Goal: Communication & Community: Answer question/provide support

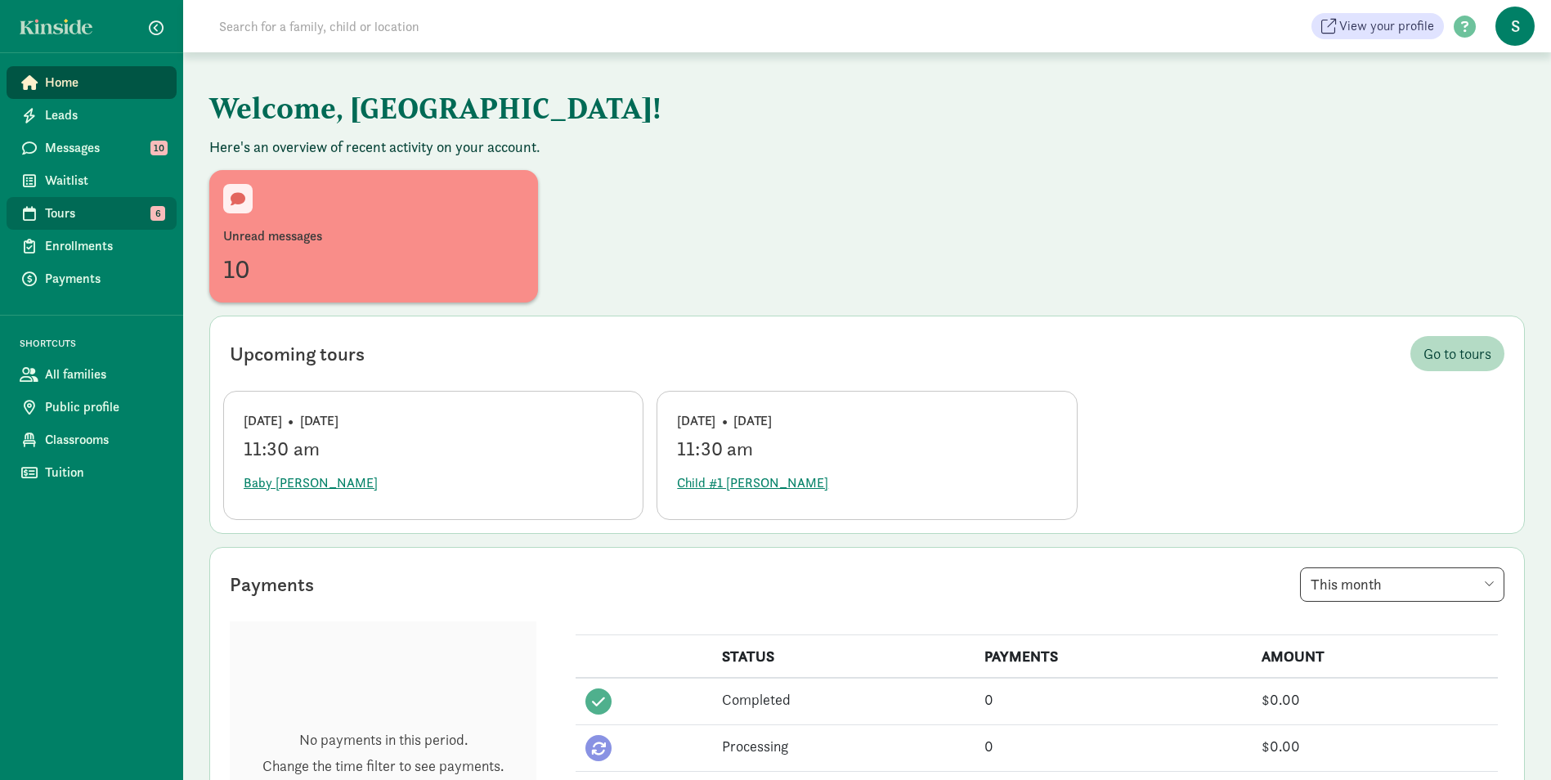
click at [106, 216] on span "Tours" at bounding box center [104, 214] width 119 height 20
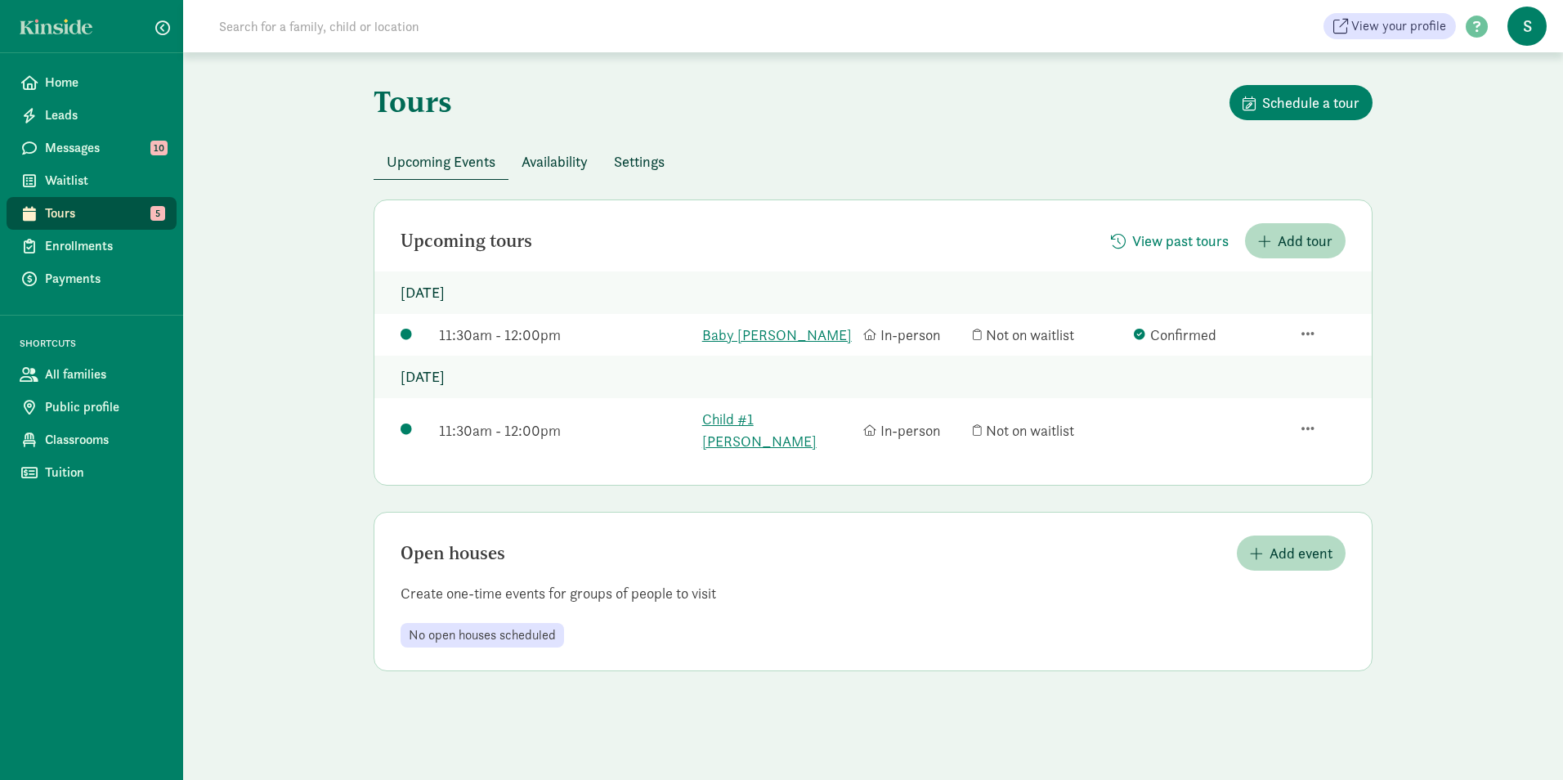
click at [314, 443] on div "Tours Schedule a tour Upcoming Events Availability Settings Upcoming tours View…" at bounding box center [873, 378] width 1380 height 652
click at [106, 156] on span "Messages" at bounding box center [104, 148] width 119 height 20
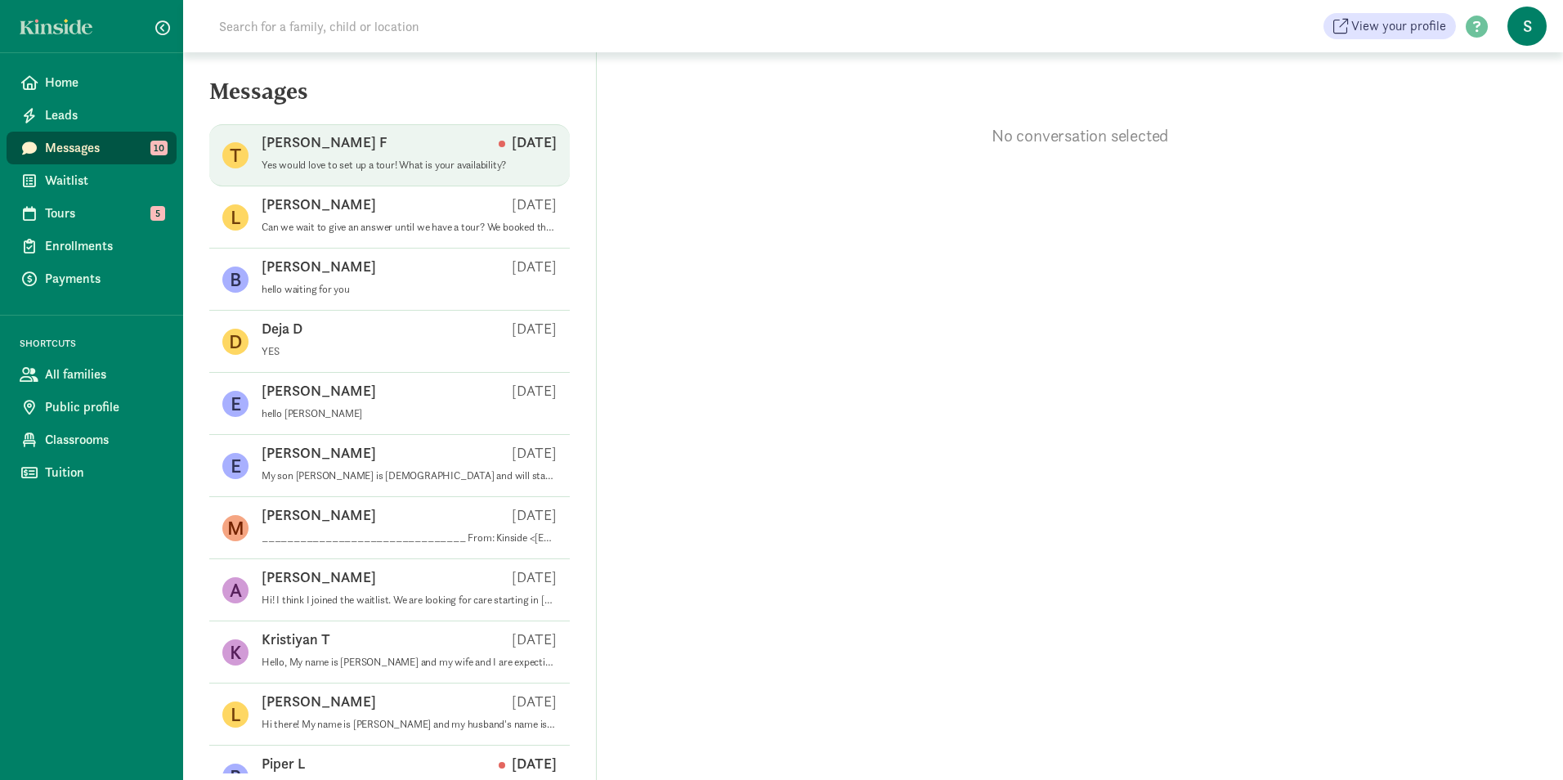
click at [327, 159] on p "Yes would love to set up a tour! What is your availability?" at bounding box center [409, 165] width 295 height 13
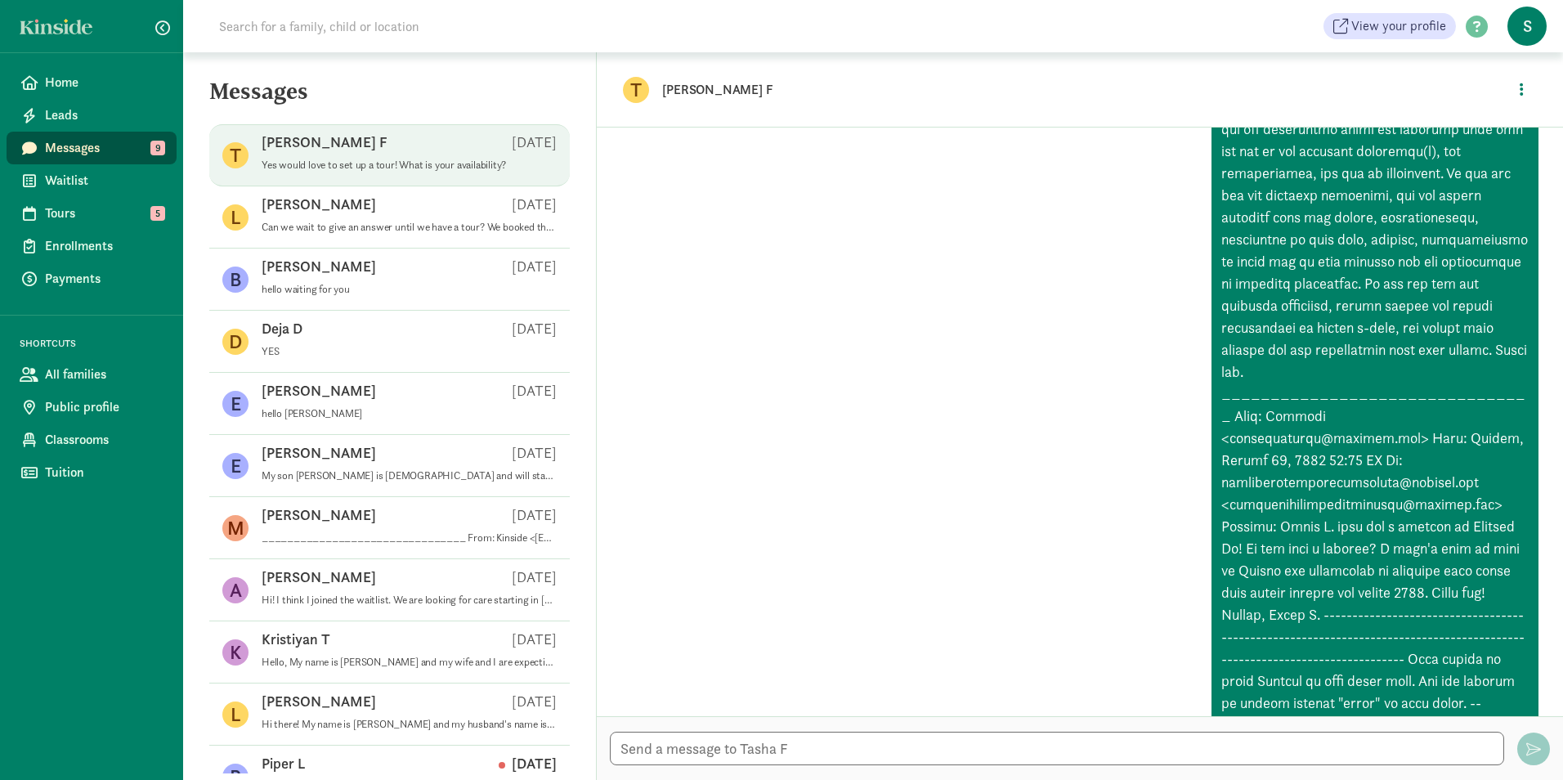
scroll to position [545, 0]
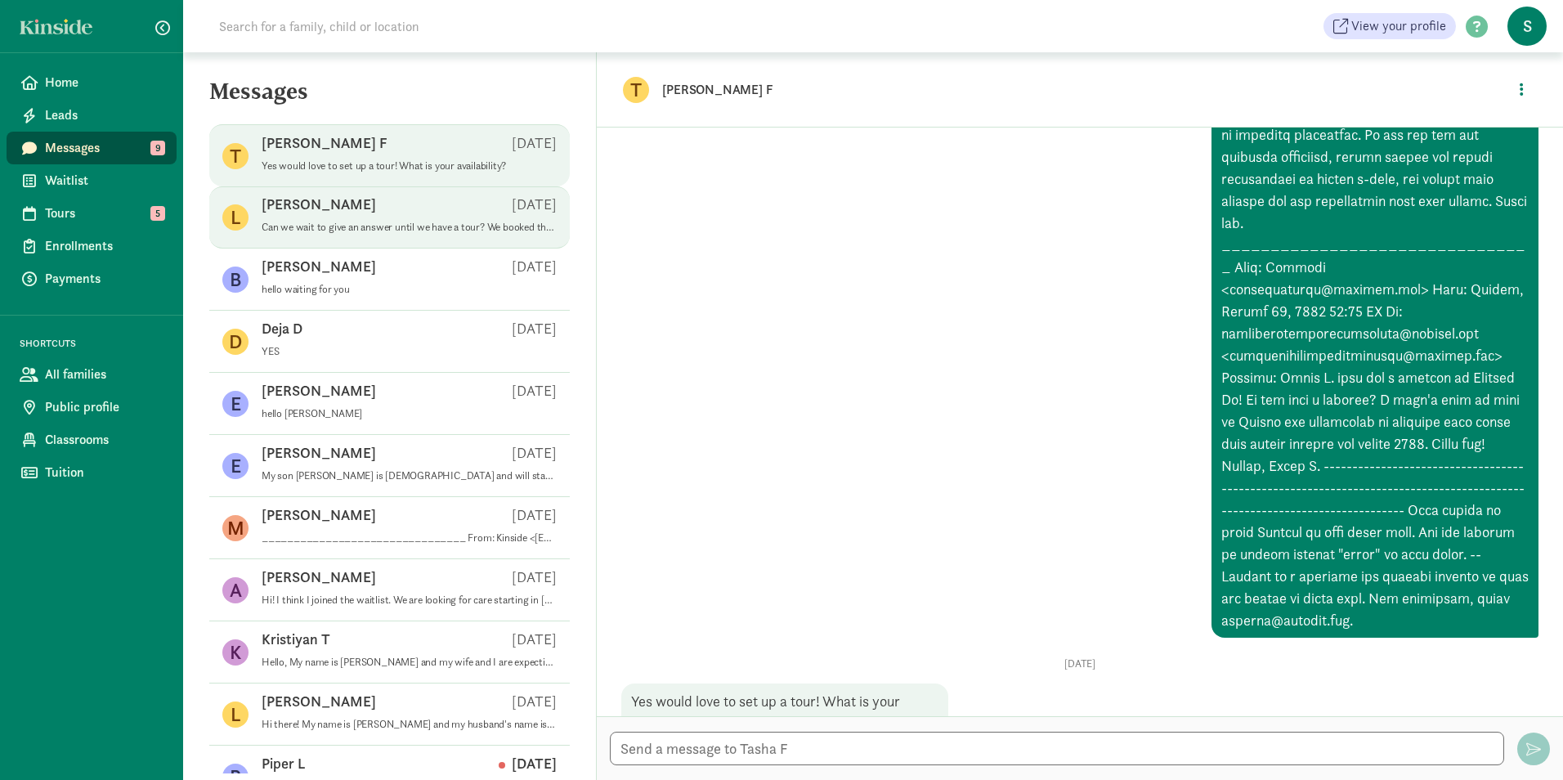
click at [472, 204] on div "Lauren S Aug 04" at bounding box center [409, 208] width 295 height 26
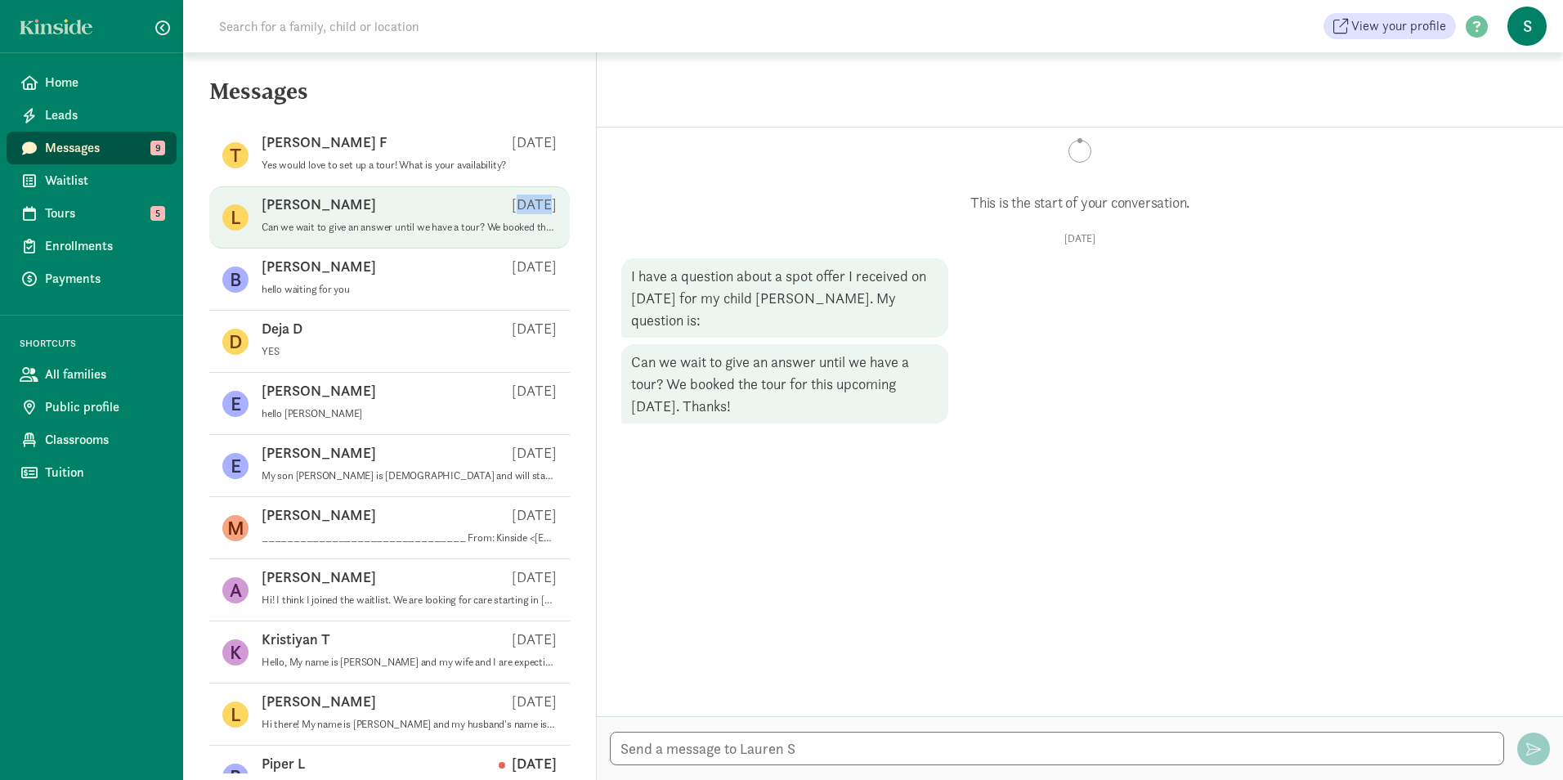
click at [472, 204] on div "Lauren S Aug 04" at bounding box center [409, 208] width 295 height 26
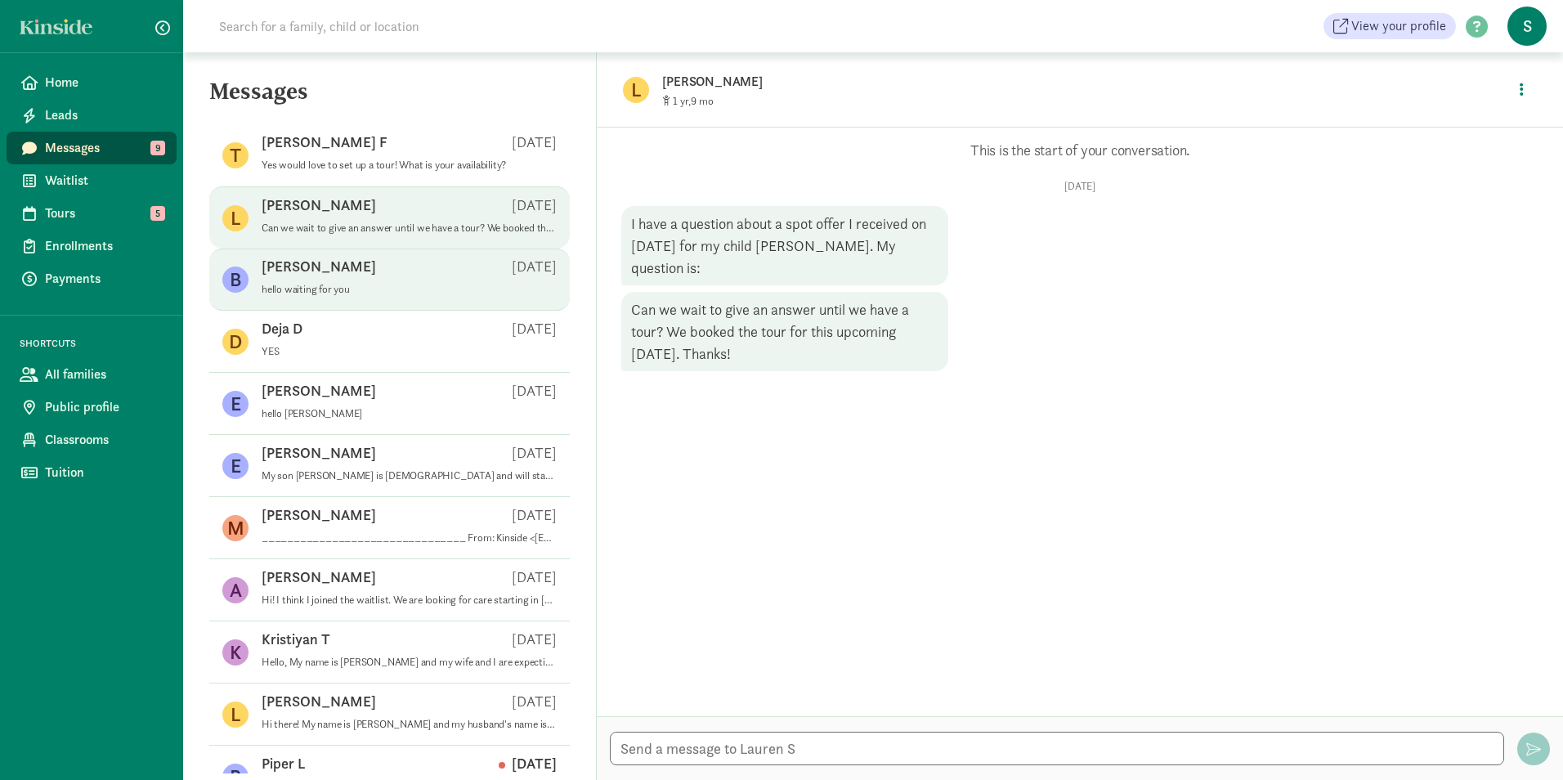
click at [371, 258] on div "BreeAnna E Jul 31" at bounding box center [409, 270] width 295 height 26
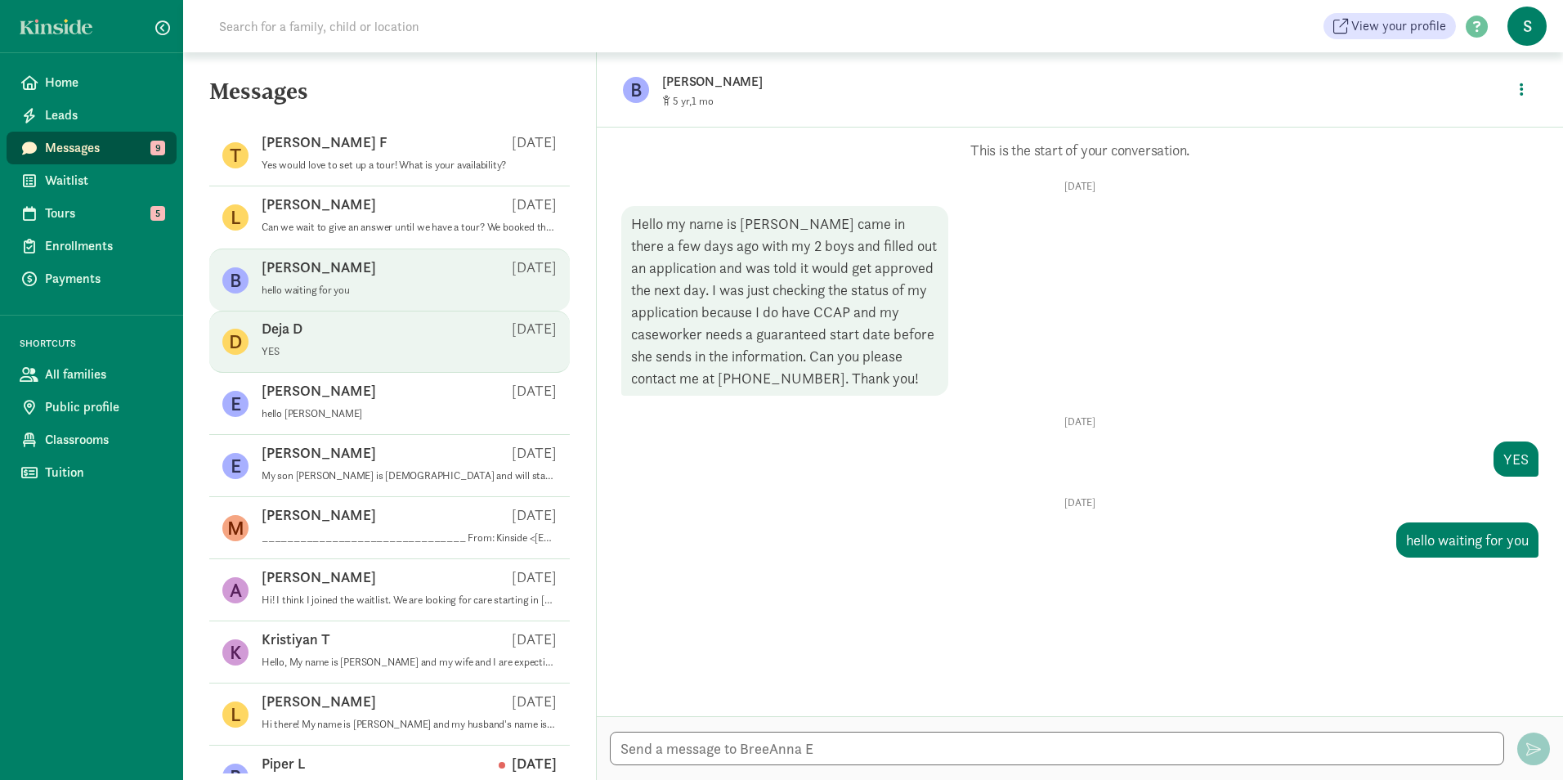
click at [363, 334] on div "Deja D Jul 18" at bounding box center [409, 332] width 295 height 26
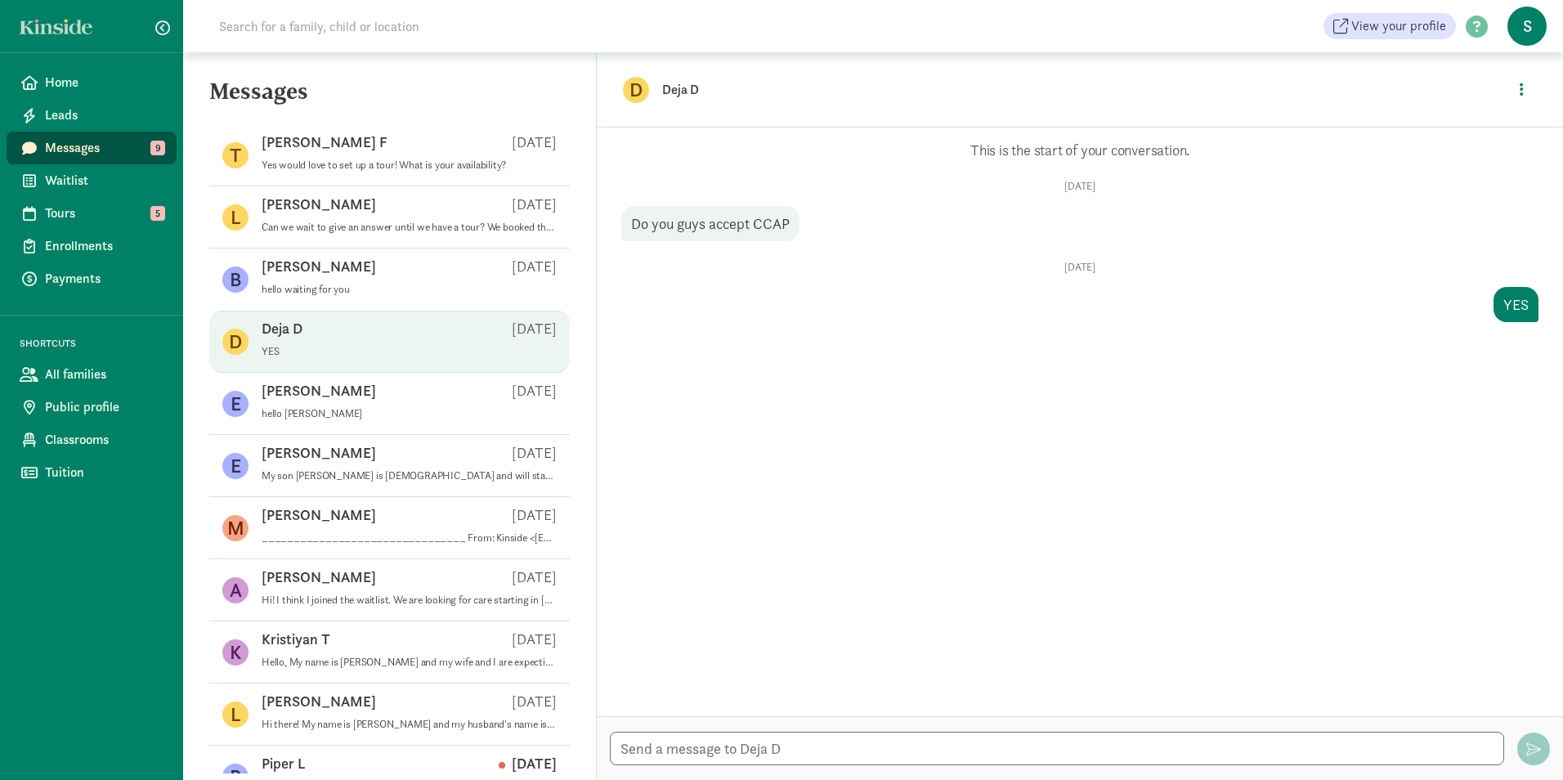
click at [87, 140] on span "Messages" at bounding box center [104, 148] width 119 height 20
